Goal: Navigation & Orientation: Find specific page/section

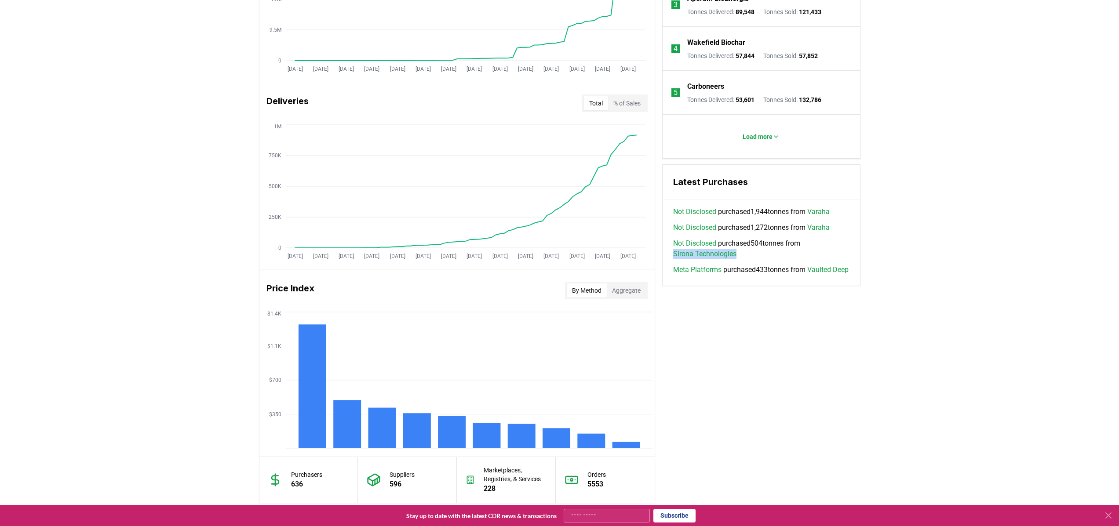
scroll to position [463, 0]
click at [824, 231] on link "Varaha" at bounding box center [818, 228] width 22 height 11
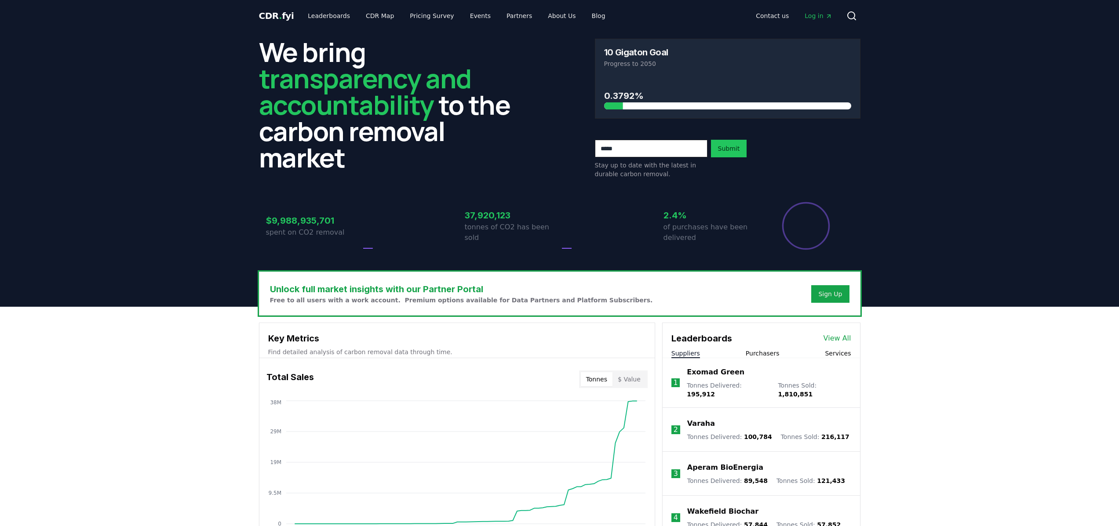
scroll to position [463, 0]
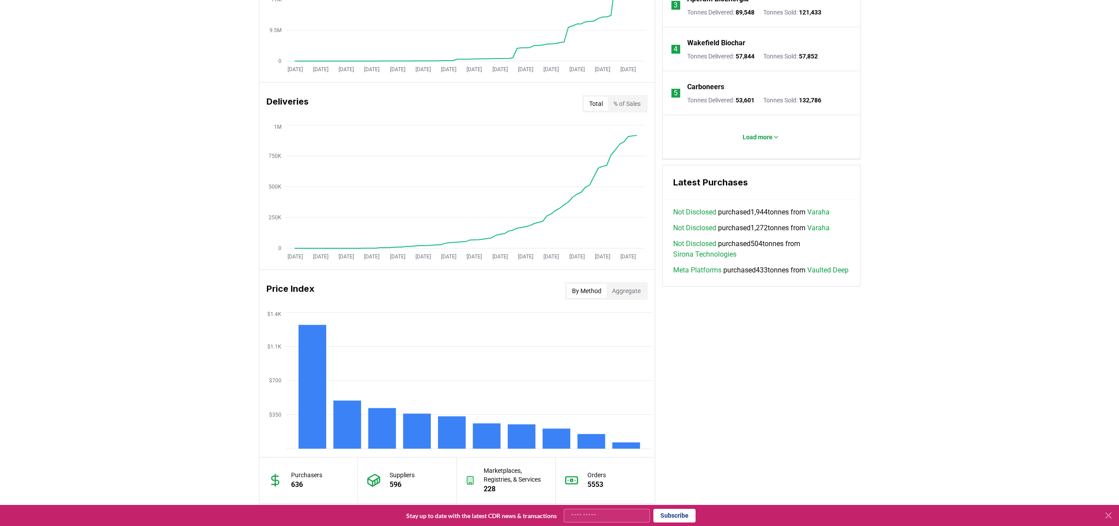
click at [718, 86] on p "Carboneers" at bounding box center [705, 87] width 37 height 11
